Goal: Task Accomplishment & Management: Manage account settings

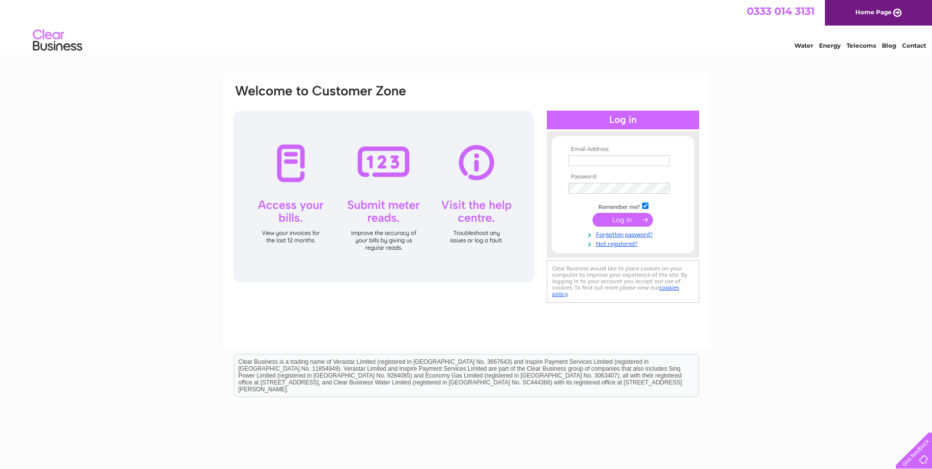
click at [581, 159] on input "text" at bounding box center [618, 160] width 101 height 11
type input "goldcup.plant@btconnect.com"
click at [592, 214] on input "submit" at bounding box center [622, 221] width 60 height 14
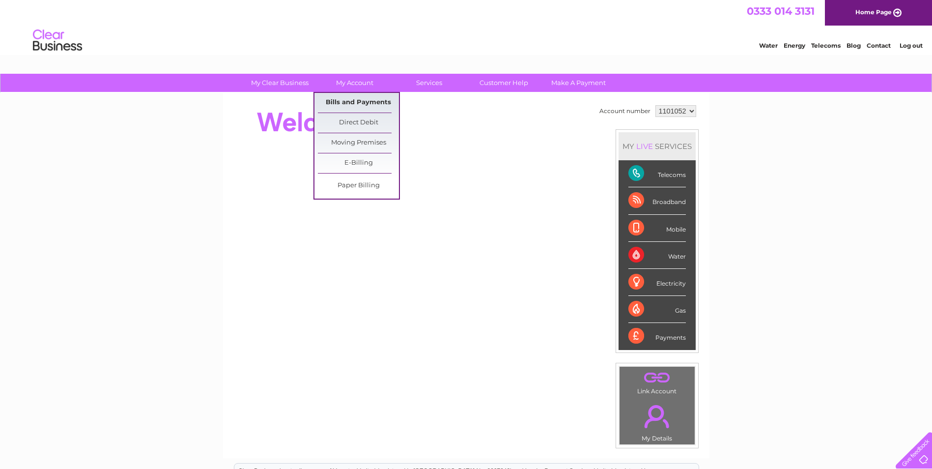
click at [352, 104] on link "Bills and Payments" at bounding box center [358, 103] width 81 height 20
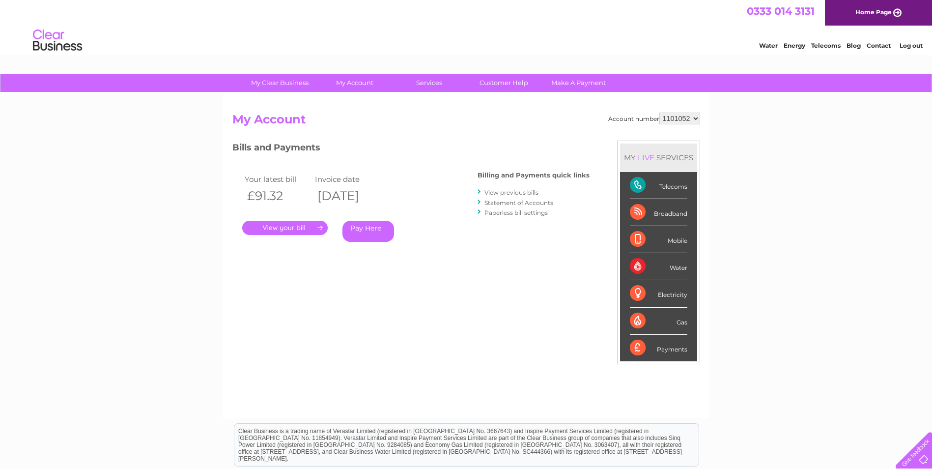
click at [269, 226] on link "." at bounding box center [284, 228] width 85 height 14
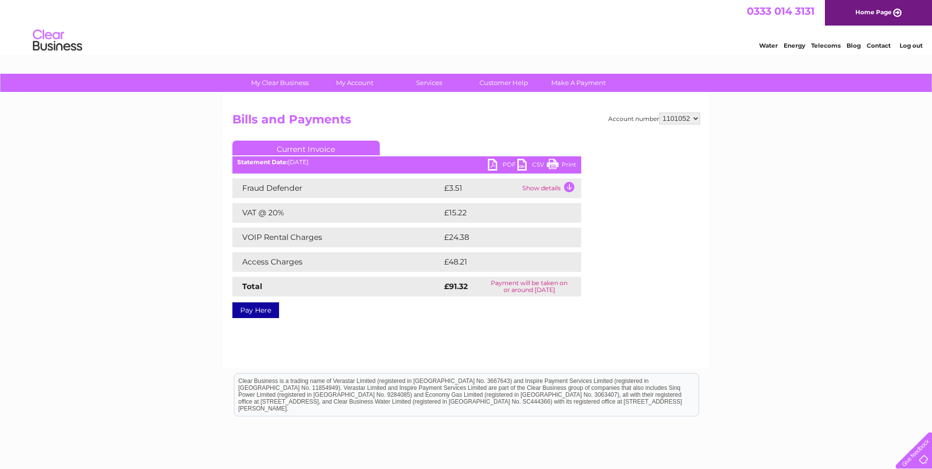
click at [507, 165] on link "PDF" at bounding box center [502, 166] width 29 height 14
click at [918, 46] on link "Log out" at bounding box center [911, 45] width 23 height 7
